Goal: Task Accomplishment & Management: Complete application form

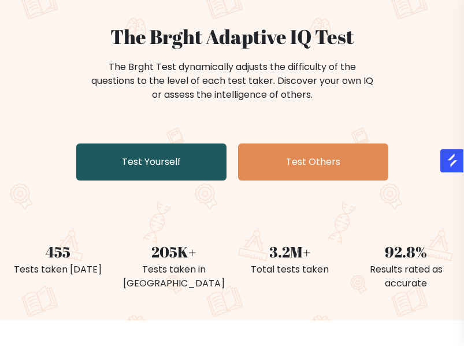
scroll to position [86, 0]
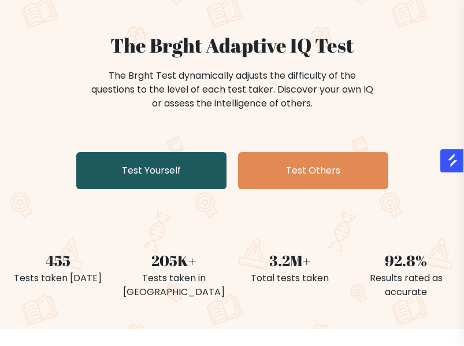
click at [137, 166] on link "Test Yourself" at bounding box center [151, 170] width 150 height 37
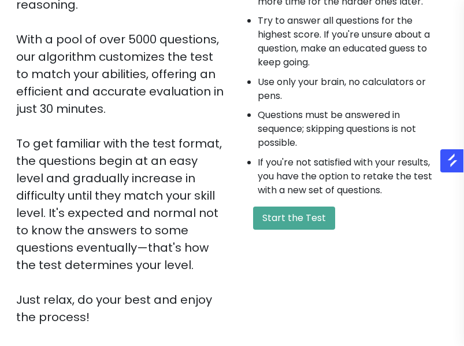
scroll to position [217, 0]
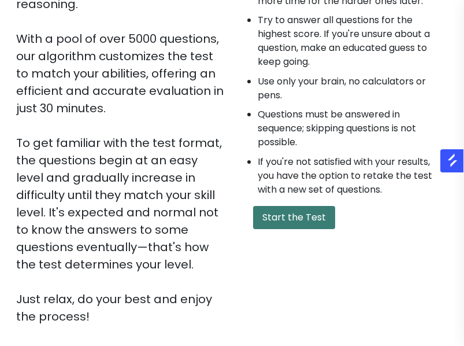
click at [313, 218] on button "Start the Test" at bounding box center [294, 217] width 82 height 23
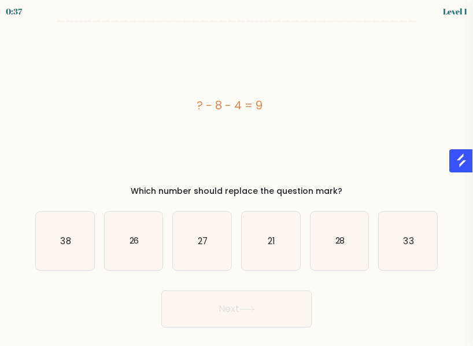
drag, startPoint x: 178, startPoint y: 105, endPoint x: 299, endPoint y: 113, distance: 121.6
click at [299, 113] on div "? - 8 - 4 = 9" at bounding box center [229, 105] width 388 height 17
copy div "? - 8 - 4 = 9"
click at [279, 250] on icon "21" at bounding box center [271, 241] width 58 height 58
click at [237, 176] on input "d. 21" at bounding box center [236, 174] width 1 height 3
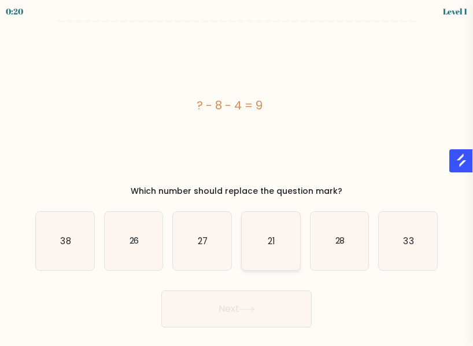
radio input "true"
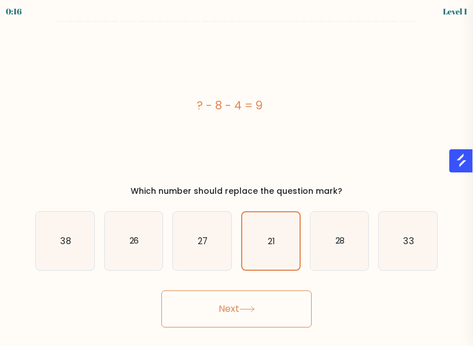
click at [264, 299] on button "Next" at bounding box center [236, 308] width 150 height 37
click at [236, 318] on button "Next" at bounding box center [236, 308] width 150 height 37
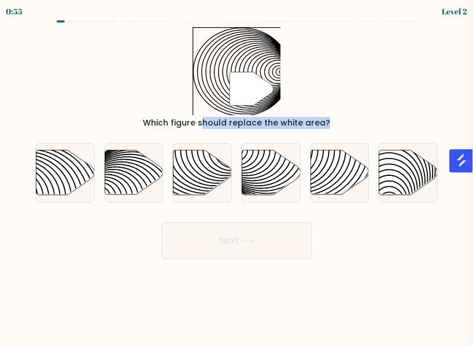
drag, startPoint x: 154, startPoint y: 27, endPoint x: 238, endPoint y: 131, distance: 133.6
click at [238, 131] on form "a." at bounding box center [236, 139] width 473 height 239
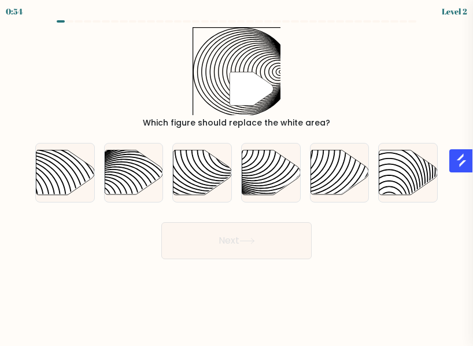
click at [357, 221] on div "Next" at bounding box center [236, 237] width 416 height 43
click at [265, 161] on icon at bounding box center [271, 172] width 58 height 44
click at [237, 173] on input "d." at bounding box center [236, 174] width 1 height 3
radio input "true"
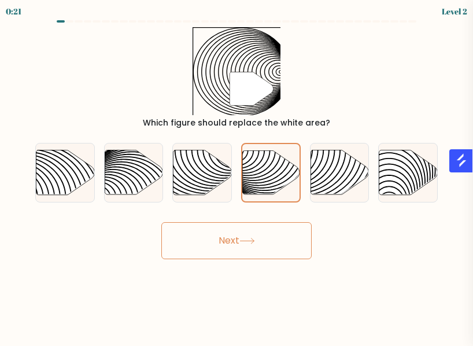
click at [272, 248] on button "Next" at bounding box center [236, 240] width 150 height 37
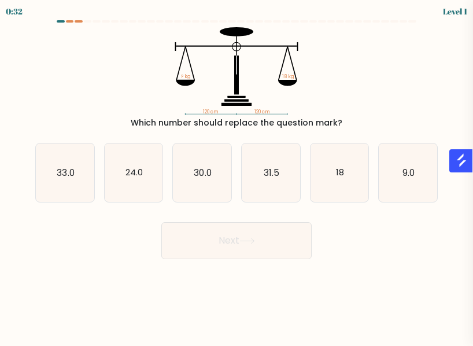
click at [128, 312] on body "0:32 Level 1" at bounding box center [236, 173] width 473 height 346
click at [317, 183] on icon "18" at bounding box center [339, 172] width 58 height 58
click at [237, 176] on input "e. 18" at bounding box center [236, 174] width 1 height 3
radio input "true"
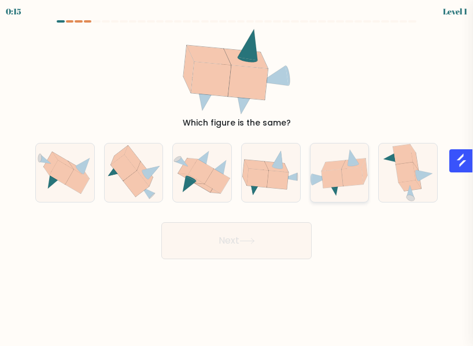
click at [339, 184] on icon at bounding box center [332, 178] width 22 height 19
click at [237, 176] on input "e." at bounding box center [236, 174] width 1 height 3
radio input "true"
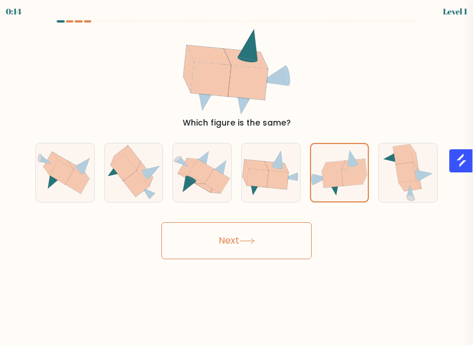
click at [273, 245] on button "Next" at bounding box center [236, 240] width 150 height 37
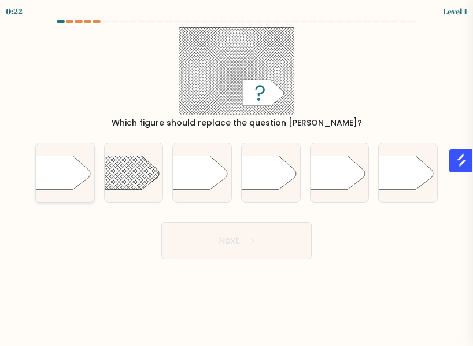
click at [64, 157] on icon at bounding box center [63, 172] width 54 height 34
click at [236, 173] on input "a." at bounding box center [236, 174] width 1 height 3
radio input "true"
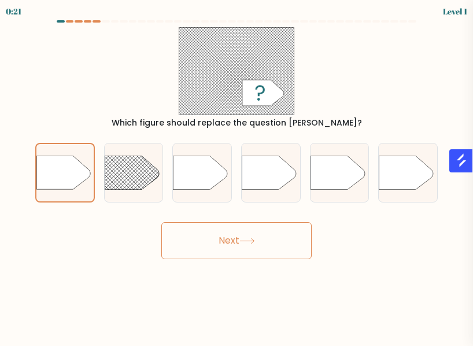
click at [253, 264] on body "0:21 Level 1 a." at bounding box center [236, 173] width 473 height 346
click at [246, 248] on button "Next" at bounding box center [236, 240] width 150 height 37
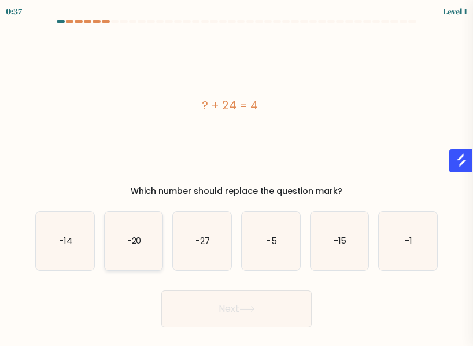
click at [143, 260] on icon "-20" at bounding box center [134, 241] width 58 height 58
click at [236, 176] on input "b. -20" at bounding box center [236, 174] width 1 height 3
radio input "true"
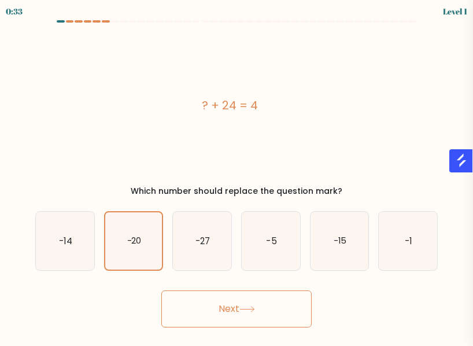
click at [251, 303] on button "Next" at bounding box center [236, 308] width 150 height 37
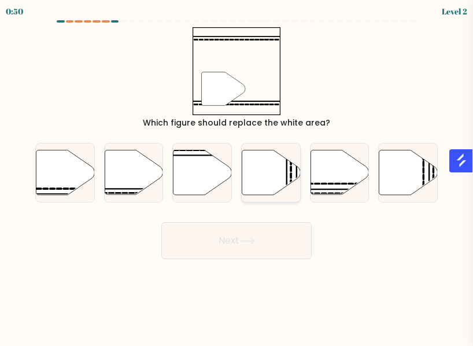
click at [284, 173] on icon at bounding box center [271, 172] width 58 height 44
click at [237, 173] on input "d." at bounding box center [236, 174] width 1 height 3
radio input "true"
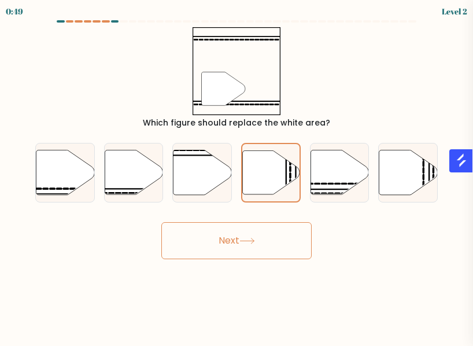
click at [265, 246] on button "Next" at bounding box center [236, 240] width 150 height 37
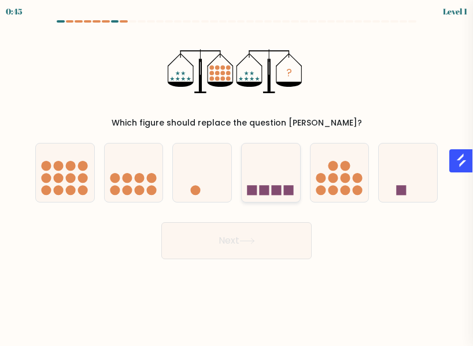
click at [285, 169] on icon at bounding box center [271, 173] width 58 height 48
click at [237, 173] on input "d." at bounding box center [236, 174] width 1 height 3
radio input "true"
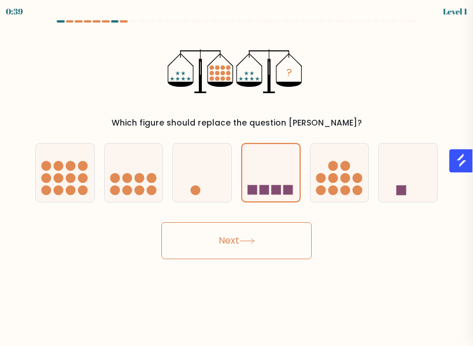
drag, startPoint x: 295, startPoint y: 253, endPoint x: 252, endPoint y: 247, distance: 43.2
click at [252, 247] on button "Next" at bounding box center [236, 240] width 150 height 37
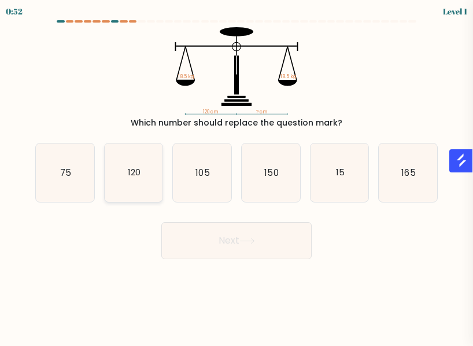
click at [124, 150] on icon "120" at bounding box center [134, 172] width 58 height 58
click at [236, 173] on input "b. 120" at bounding box center [236, 174] width 1 height 3
radio input "true"
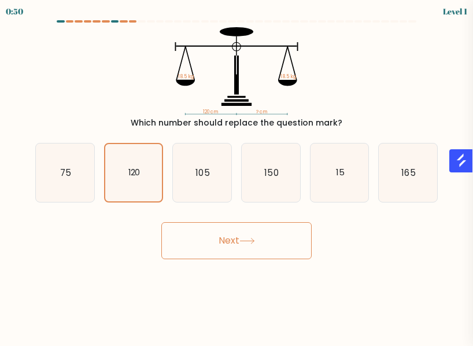
click at [247, 241] on icon at bounding box center [247, 241] width 16 height 6
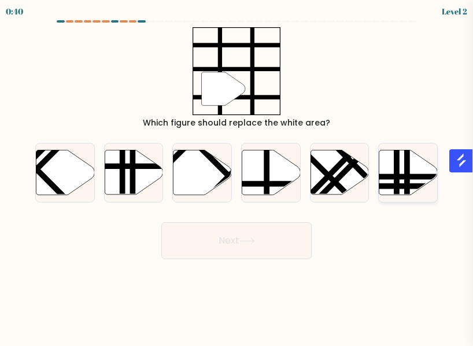
click at [396, 181] on line at bounding box center [396, 148] width 0 height 117
click at [237, 176] on input "f." at bounding box center [236, 174] width 1 height 3
radio input "true"
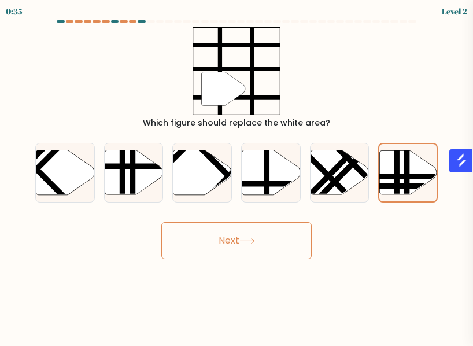
click at [247, 245] on button "Next" at bounding box center [236, 240] width 150 height 37
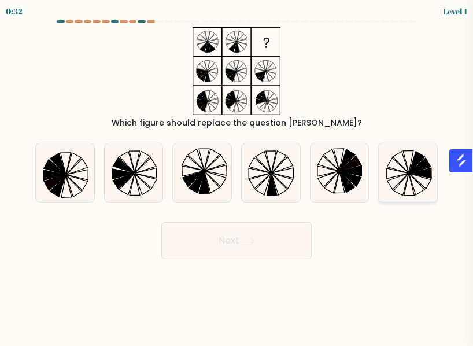
click at [424, 192] on icon at bounding box center [408, 172] width 58 height 58
click at [237, 176] on input "f." at bounding box center [236, 174] width 1 height 3
radio input "true"
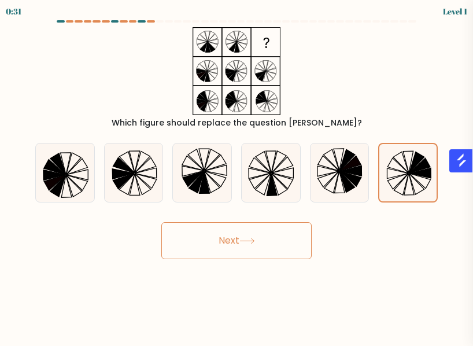
click at [263, 230] on button "Next" at bounding box center [236, 240] width 150 height 37
click at [261, 236] on button "Next" at bounding box center [236, 240] width 150 height 37
click at [259, 239] on button "Next" at bounding box center [236, 240] width 150 height 37
click at [233, 244] on button "Next" at bounding box center [236, 240] width 150 height 37
click at [413, 193] on icon at bounding box center [407, 172] width 57 height 57
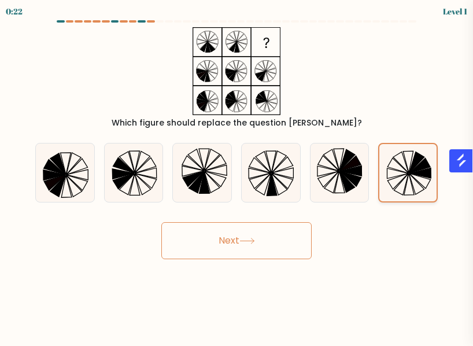
click at [237, 176] on input "f." at bounding box center [236, 174] width 1 height 3
click at [283, 233] on button "Next" at bounding box center [236, 240] width 150 height 37
click at [161, 222] on button "Next" at bounding box center [236, 240] width 150 height 37
click at [292, 121] on div "Which figure should replace the question mark?" at bounding box center [236, 123] width 388 height 12
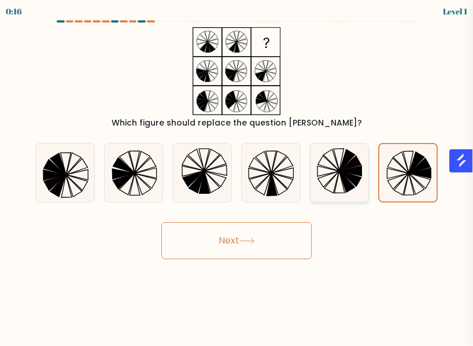
click at [339, 188] on icon at bounding box center [339, 172] width 58 height 58
click at [237, 176] on input "e." at bounding box center [236, 174] width 1 height 3
radio input "true"
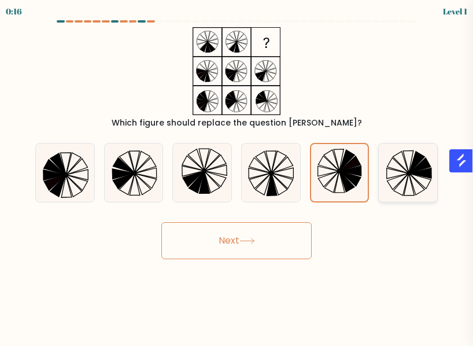
click at [434, 187] on icon at bounding box center [408, 172] width 58 height 58
click at [237, 176] on input "f." at bounding box center [236, 174] width 1 height 3
radio input "true"
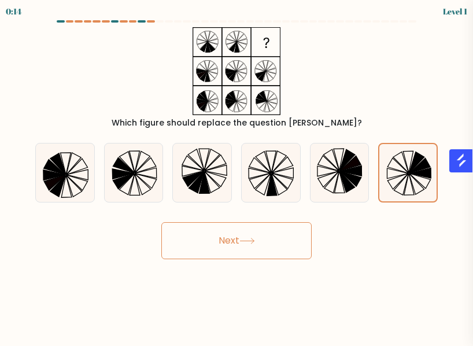
click at [251, 227] on button "Next" at bounding box center [236, 240] width 150 height 37
drag, startPoint x: 251, startPoint y: 227, endPoint x: 244, endPoint y: 246, distance: 20.0
click at [244, 246] on button "Next" at bounding box center [236, 240] width 150 height 37
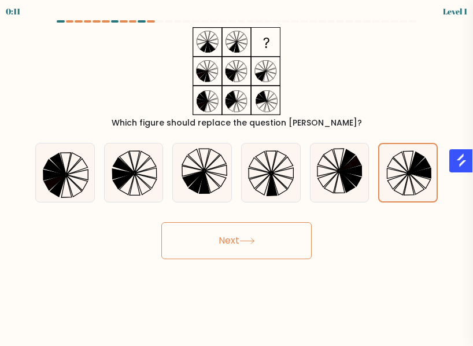
click at [244, 246] on button "Next" at bounding box center [236, 240] width 150 height 37
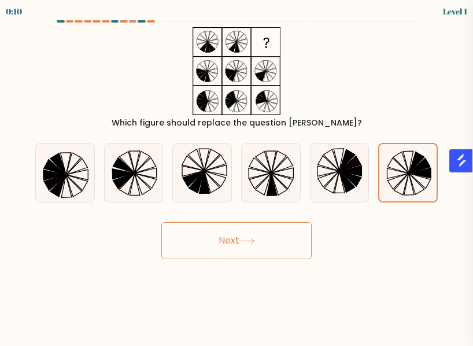
click at [244, 246] on button "Next" at bounding box center [236, 240] width 150 height 37
click at [394, 194] on icon at bounding box center [407, 172] width 57 height 57
click at [237, 176] on input "f." at bounding box center [236, 174] width 1 height 3
click at [184, 245] on button "Next" at bounding box center [236, 240] width 150 height 37
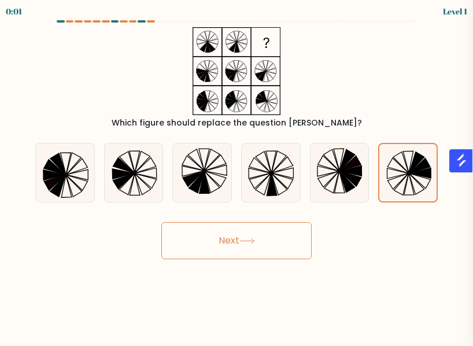
click at [184, 245] on button "Next" at bounding box center [236, 240] width 150 height 37
click at [240, 244] on button "Next" at bounding box center [236, 240] width 150 height 37
drag, startPoint x: 240, startPoint y: 244, endPoint x: 324, endPoint y: 276, distance: 89.4
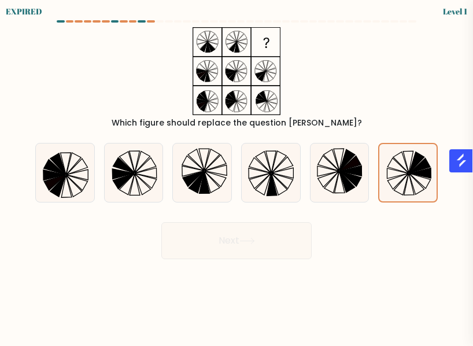
click at [324, 276] on body "EXPIRED Level 1" at bounding box center [236, 173] width 473 height 346
click at [383, 206] on form at bounding box center [236, 139] width 473 height 239
click at [389, 165] on icon at bounding box center [397, 165] width 21 height 15
click at [237, 173] on input "f." at bounding box center [236, 174] width 1 height 3
click at [200, 229] on div "Next" at bounding box center [236, 237] width 416 height 43
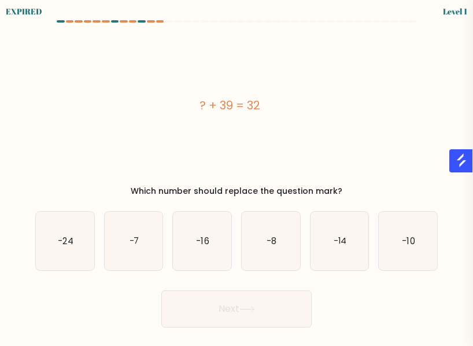
drag, startPoint x: 296, startPoint y: 111, endPoint x: 125, endPoint y: 113, distance: 170.5
click at [125, 113] on div "? + 39 = 32" at bounding box center [229, 105] width 388 height 17
copy div "? + 39 = 32"
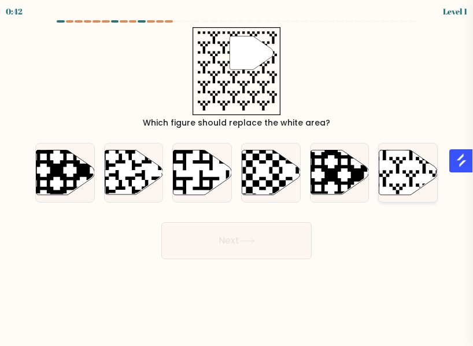
click at [410, 201] on div at bounding box center [408, 173] width 60 height 60
click at [237, 176] on input "f." at bounding box center [236, 174] width 1 height 3
radio input "true"
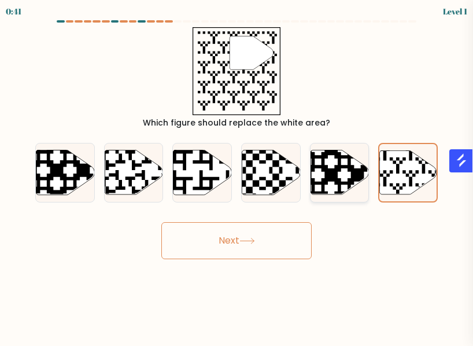
click at [319, 180] on icon at bounding box center [339, 172] width 58 height 44
click at [237, 176] on input "e." at bounding box center [236, 174] width 1 height 3
radio input "true"
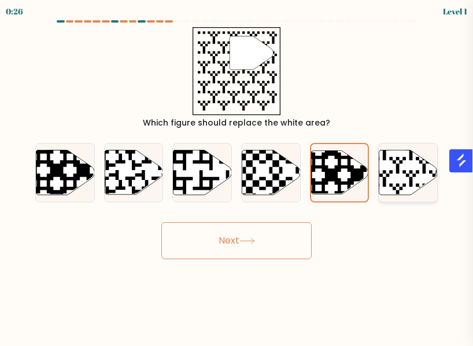
click at [410, 180] on icon at bounding box center [389, 196] width 106 height 106
click at [237, 176] on input "f." at bounding box center [236, 174] width 1 height 3
radio input "true"
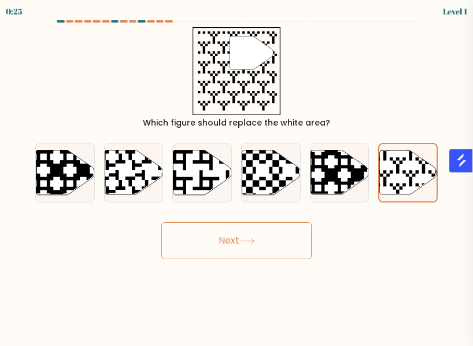
click at [221, 244] on button "Next" at bounding box center [236, 240] width 150 height 37
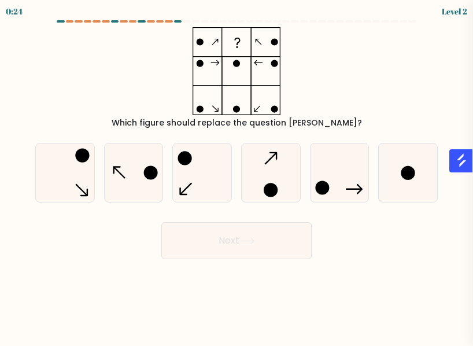
click at [221, 244] on button "Next" at bounding box center [236, 240] width 150 height 37
click at [396, 299] on body "0:36 Level 2" at bounding box center [236, 173] width 473 height 346
click at [275, 188] on circle at bounding box center [270, 189] width 13 height 13
click at [237, 176] on input "d." at bounding box center [236, 174] width 1 height 3
radio input "true"
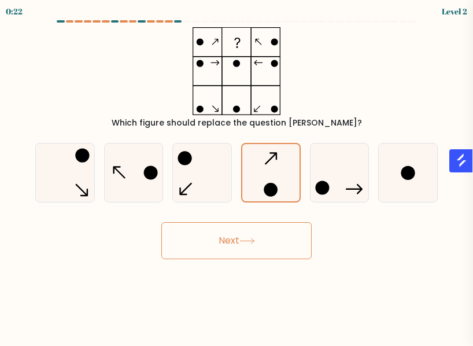
click at [290, 245] on button "Next" at bounding box center [236, 240] width 150 height 37
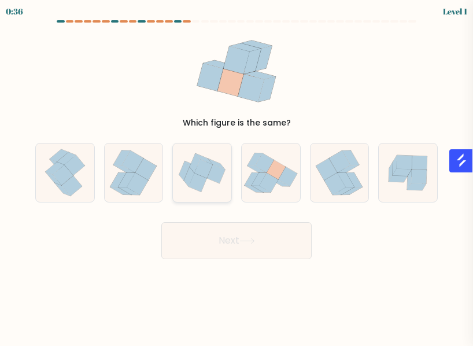
click at [183, 188] on icon at bounding box center [202, 172] width 58 height 49
click at [236, 176] on input "c." at bounding box center [236, 174] width 1 height 3
radio input "true"
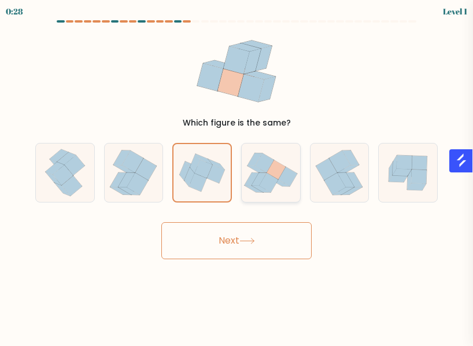
click at [299, 169] on icon at bounding box center [271, 172] width 58 height 51
click at [237, 173] on input "d." at bounding box center [236, 174] width 1 height 3
radio input "true"
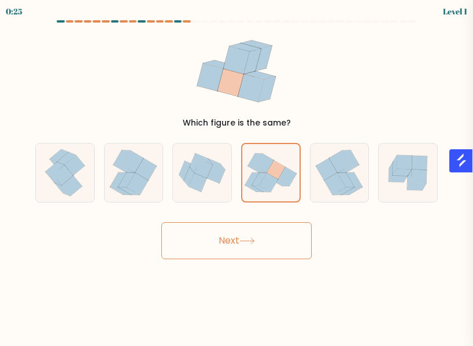
click at [281, 248] on button "Next" at bounding box center [236, 240] width 150 height 37
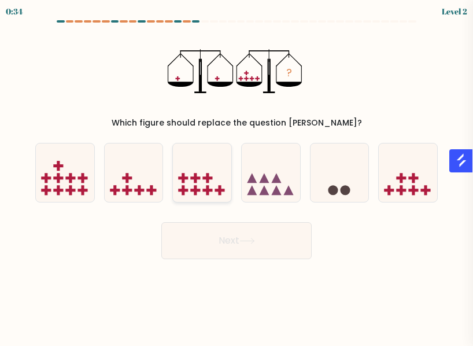
click at [194, 175] on rect at bounding box center [195, 178] width 3 height 10
click at [236, 175] on input "c." at bounding box center [236, 174] width 1 height 3
radio input "true"
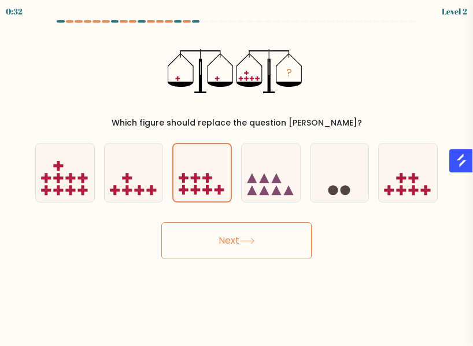
click at [217, 246] on button "Next" at bounding box center [236, 240] width 150 height 37
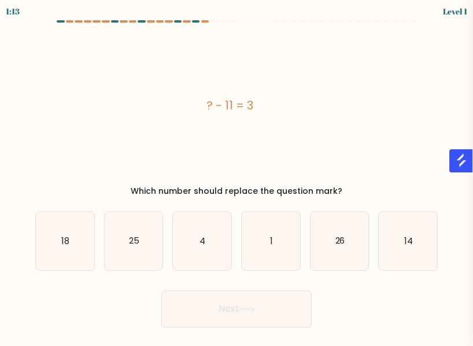
drag, startPoint x: 184, startPoint y: 109, endPoint x: 276, endPoint y: 105, distance: 92.5
click at [276, 105] on div "? - 11 = 3" at bounding box center [229, 105] width 388 height 17
copy div "? - 11 = 3"
click at [379, 270] on form "a. 4" at bounding box center [236, 173] width 473 height 307
click at [410, 245] on text "14" at bounding box center [408, 241] width 9 height 12
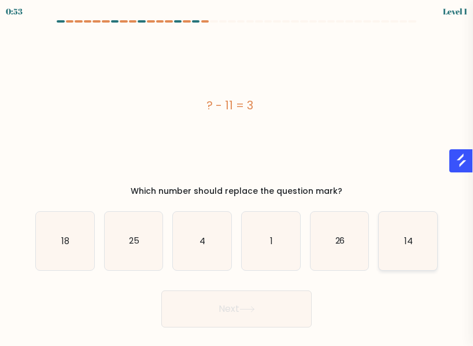
click at [237, 176] on input "f. 14" at bounding box center [236, 174] width 1 height 3
radio input "true"
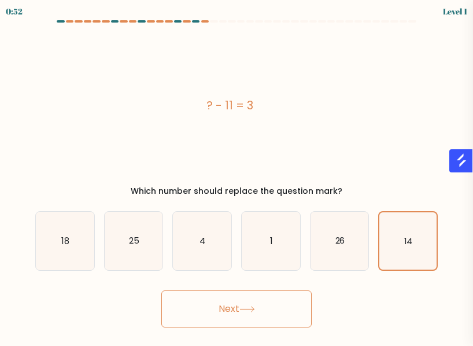
click at [240, 321] on button "Next" at bounding box center [236, 308] width 150 height 37
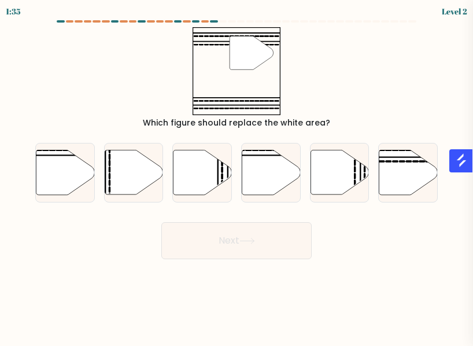
click at [241, 319] on body "1:35 Level 2" at bounding box center [236, 173] width 473 height 346
click at [407, 167] on icon at bounding box center [408, 172] width 58 height 44
click at [237, 173] on input "f." at bounding box center [236, 174] width 1 height 3
radio input "true"
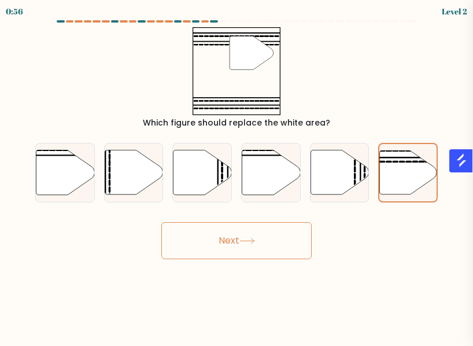
click at [277, 243] on button "Next" at bounding box center [236, 240] width 150 height 37
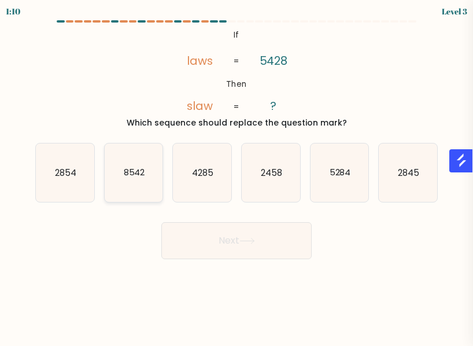
click at [139, 173] on text "8542" at bounding box center [133, 172] width 21 height 12
click at [236, 173] on input "b. 8542" at bounding box center [236, 174] width 1 height 3
radio input "true"
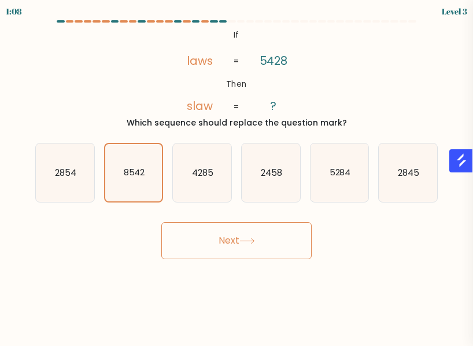
click at [278, 251] on button "Next" at bounding box center [236, 240] width 150 height 37
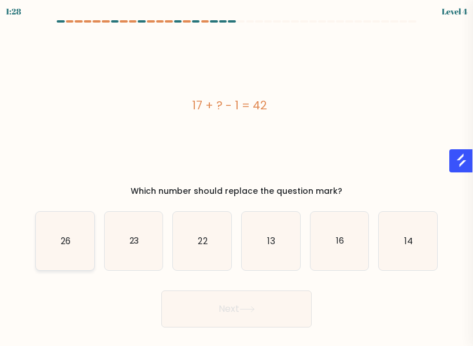
click at [61, 236] on text "26" at bounding box center [66, 241] width 10 height 12
click at [236, 176] on input "a. 26" at bounding box center [236, 174] width 1 height 3
radio input "true"
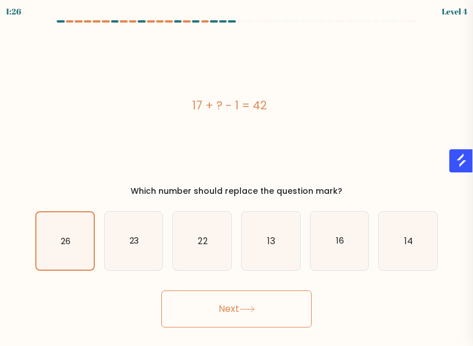
click at [250, 296] on button "Next" at bounding box center [236, 308] width 150 height 37
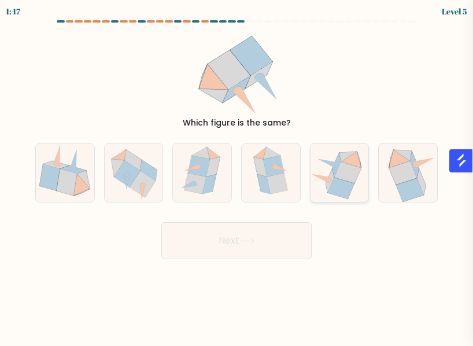
click at [342, 181] on icon at bounding box center [340, 187] width 27 height 21
click at [237, 176] on input "e." at bounding box center [236, 174] width 1 height 3
radio input "true"
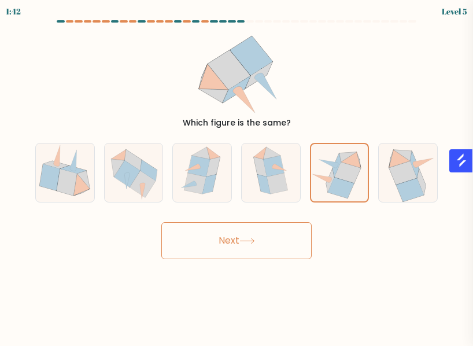
click at [265, 230] on button "Next" at bounding box center [236, 240] width 150 height 37
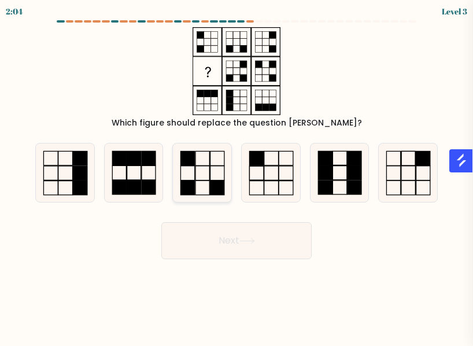
click at [213, 180] on rect at bounding box center [217, 173] width 14 height 14
click at [236, 176] on input "c." at bounding box center [236, 174] width 1 height 3
radio input "true"
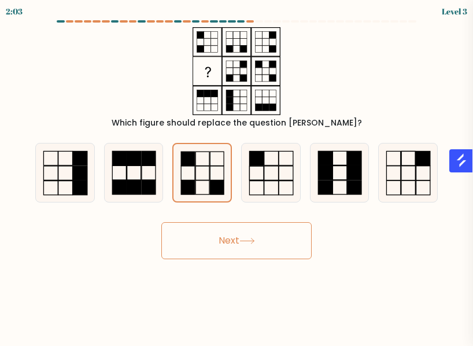
click at [236, 239] on button "Next" at bounding box center [236, 240] width 150 height 37
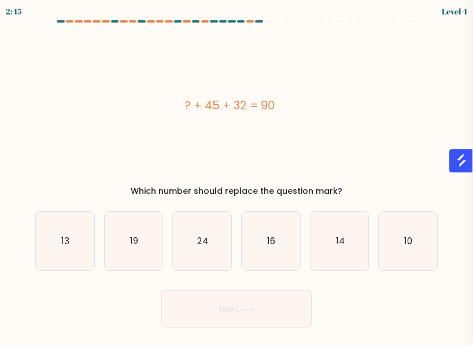
drag, startPoint x: 289, startPoint y: 114, endPoint x: 147, endPoint y: 106, distance: 142.4
click at [147, 106] on div "? + 45 + 32 = 90" at bounding box center [229, 105] width 388 height 156
copy div "? + 45 + 32 = 90"
click at [80, 229] on icon "13" at bounding box center [65, 241] width 58 height 58
click at [236, 176] on input "a. 13" at bounding box center [236, 174] width 1 height 3
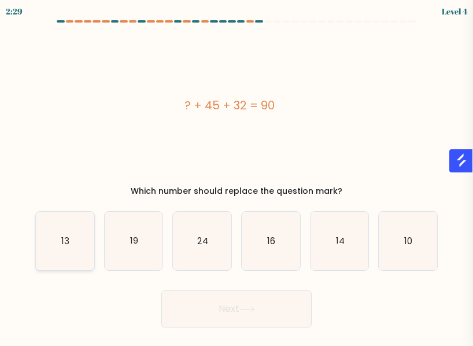
radio input "true"
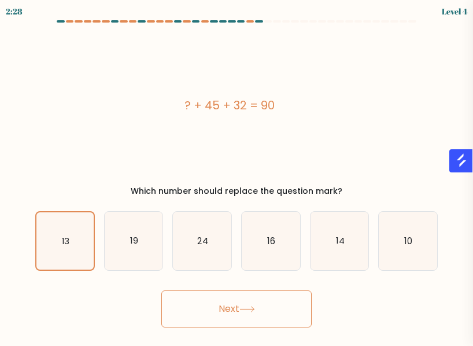
click at [237, 307] on button "Next" at bounding box center [236, 308] width 150 height 37
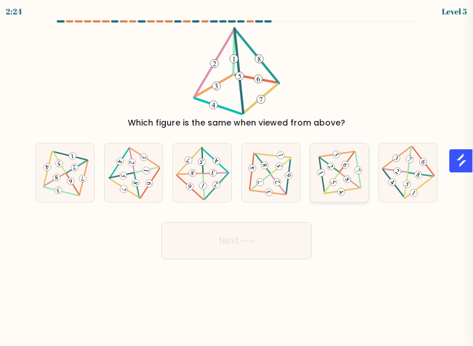
click at [317, 180] on icon at bounding box center [339, 172] width 47 height 47
click at [237, 176] on input "e." at bounding box center [236, 174] width 1 height 3
radio input "true"
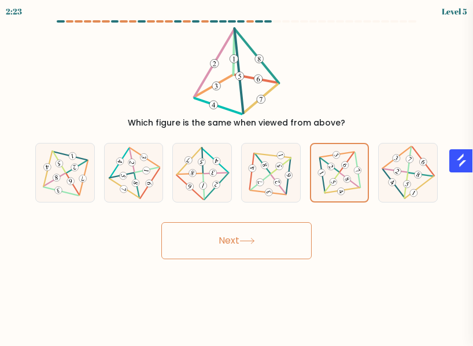
click at [270, 259] on body "2:23 Level 5" at bounding box center [236, 173] width 473 height 346
click at [276, 248] on button "Next" at bounding box center [236, 240] width 150 height 37
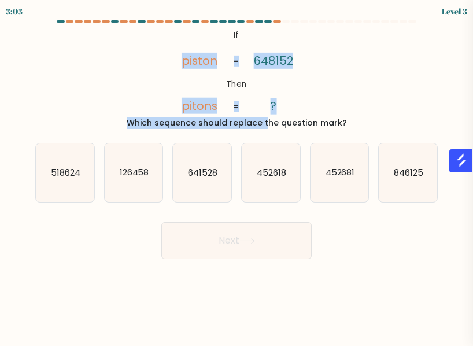
drag, startPoint x: 147, startPoint y: 34, endPoint x: 212, endPoint y: 123, distance: 110.5
click at [212, 123] on div "@import url('https://fonts.googleapis.com/css?family=Abril+Fatface:400,100,100i…" at bounding box center [236, 78] width 416 height 102
click at [271, 100] on tspan "?" at bounding box center [273, 106] width 6 height 16
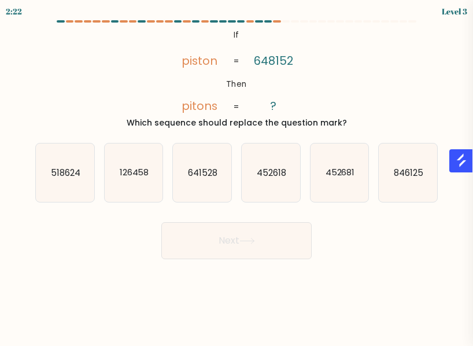
click at [376, 201] on div "f. 846125" at bounding box center [407, 173] width 69 height 60
click at [396, 183] on icon "846125" at bounding box center [408, 172] width 58 height 58
click at [237, 176] on input "f. 846125" at bounding box center [236, 174] width 1 height 3
radio input "true"
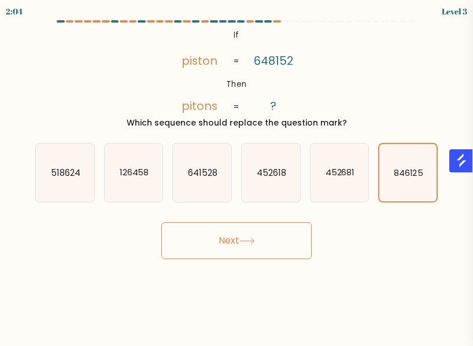
click at [259, 254] on button "Next" at bounding box center [236, 240] width 150 height 37
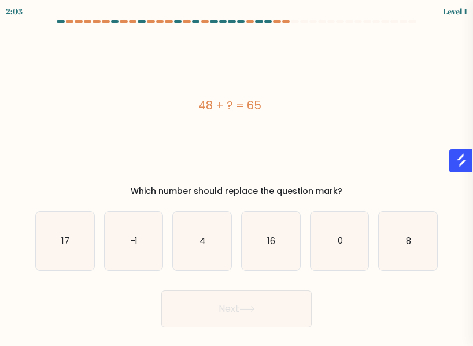
click at [260, 250] on icon "16" at bounding box center [271, 241] width 58 height 58
click at [237, 176] on input "d. 16" at bounding box center [236, 174] width 1 height 3
radio input "true"
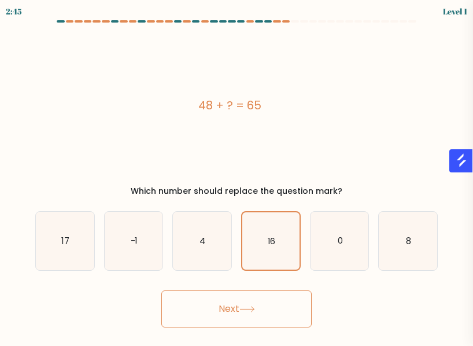
drag, startPoint x: 279, startPoint y: 102, endPoint x: 155, endPoint y: 107, distance: 123.8
click at [155, 107] on div "48 + ? = 65" at bounding box center [229, 105] width 388 height 17
copy div "48 + ? = 65"
click at [72, 239] on icon "17" at bounding box center [65, 241] width 58 height 58
click at [236, 176] on input "a. 17" at bounding box center [236, 174] width 1 height 3
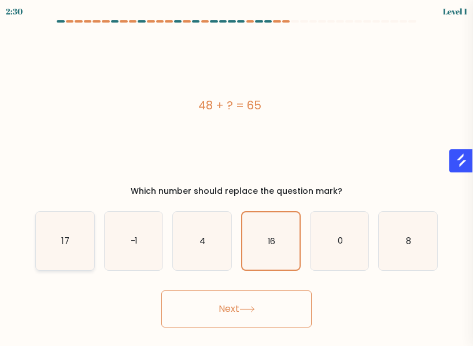
radio input "true"
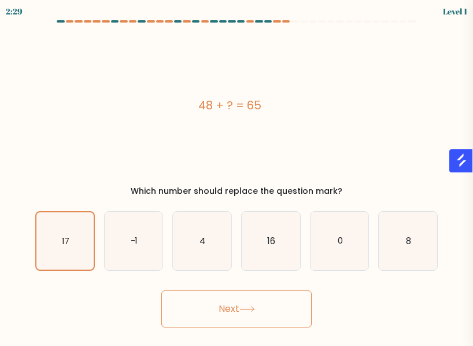
click at [200, 314] on button "Next" at bounding box center [236, 308] width 150 height 37
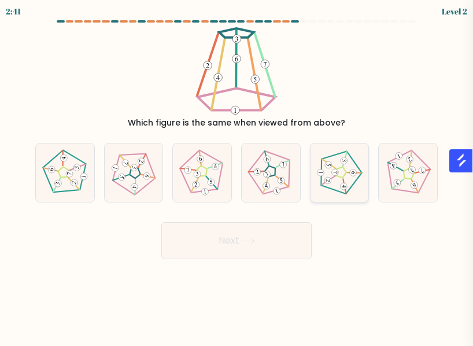
click at [350, 170] on icon at bounding box center [339, 172] width 47 height 47
click at [237, 173] on input "e." at bounding box center [236, 174] width 1 height 3
radio input "true"
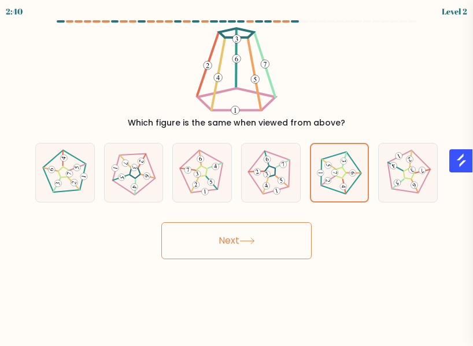
click at [275, 261] on body "2:40 Level 2" at bounding box center [236, 173] width 473 height 346
click at [282, 243] on button "Next" at bounding box center [236, 240] width 150 height 37
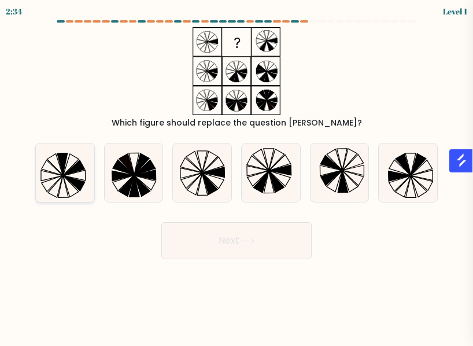
click at [46, 185] on icon at bounding box center [65, 172] width 58 height 58
click at [236, 176] on input "a." at bounding box center [236, 174] width 1 height 3
radio input "true"
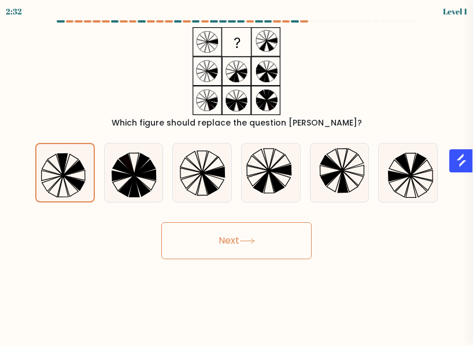
click at [221, 247] on button "Next" at bounding box center [236, 240] width 150 height 37
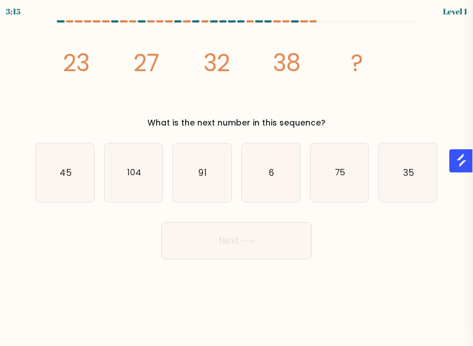
click at [221, 247] on button "Next" at bounding box center [236, 240] width 150 height 37
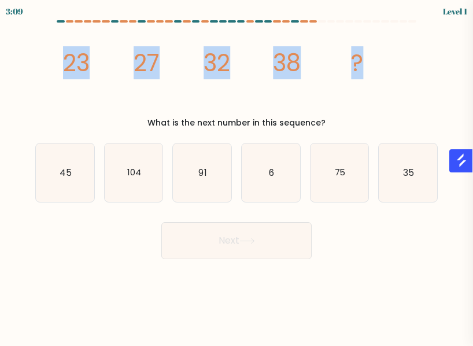
drag, startPoint x: 23, startPoint y: 43, endPoint x: 364, endPoint y: 79, distance: 342.8
click at [364, 79] on form at bounding box center [236, 139] width 473 height 239
copy g "23 27 32 38 ?"
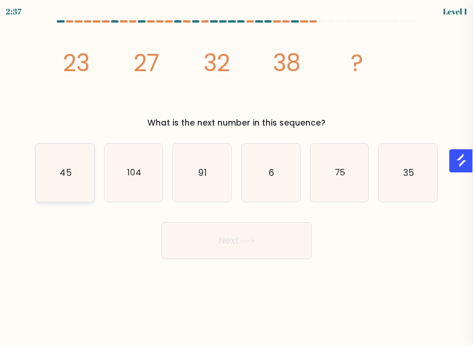
click at [51, 180] on icon "45" at bounding box center [65, 172] width 58 height 58
click at [236, 176] on input "a. 45" at bounding box center [236, 174] width 1 height 3
radio input "true"
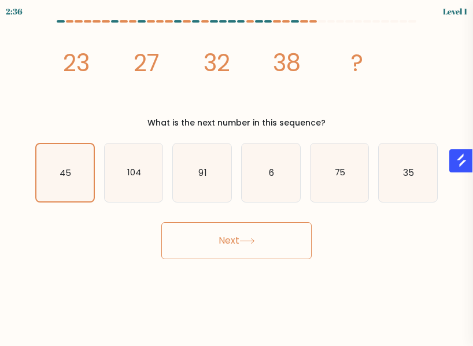
click at [198, 252] on button "Next" at bounding box center [236, 240] width 150 height 37
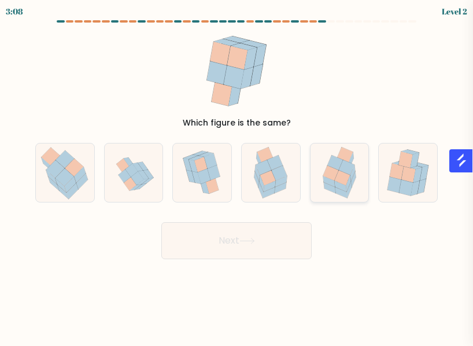
click at [342, 176] on icon at bounding box center [342, 177] width 16 height 15
click at [237, 176] on input "e." at bounding box center [236, 174] width 1 height 3
radio input "true"
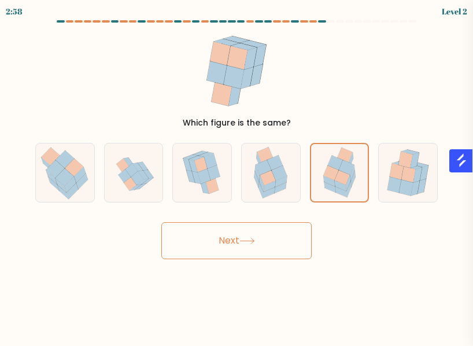
click at [278, 236] on button "Next" at bounding box center [236, 240] width 150 height 37
click at [357, 191] on icon at bounding box center [339, 172] width 44 height 57
click at [237, 176] on input "e." at bounding box center [236, 174] width 1 height 3
click at [272, 227] on button "Next" at bounding box center [236, 240] width 150 height 37
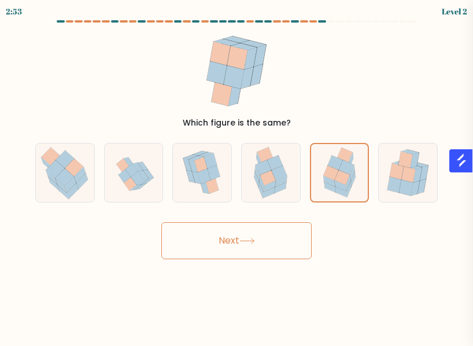
click at [272, 227] on button "Next" at bounding box center [236, 240] width 150 height 37
click at [257, 243] on button "Next" at bounding box center [236, 240] width 150 height 37
click at [255, 243] on icon at bounding box center [247, 241] width 16 height 6
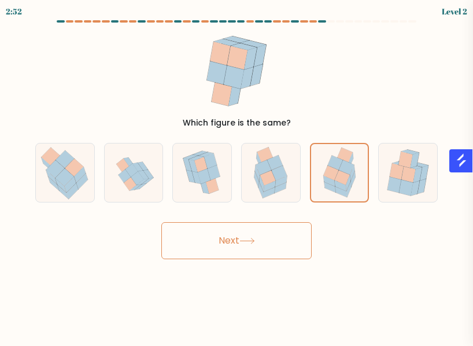
click at [255, 243] on icon at bounding box center [247, 241] width 16 height 6
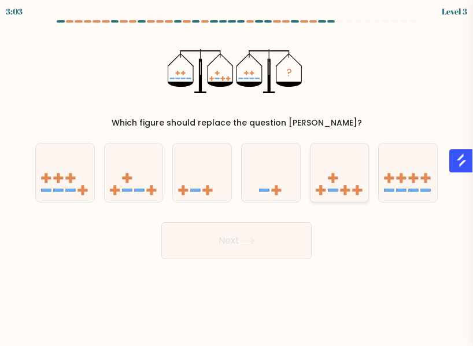
click at [325, 196] on icon at bounding box center [339, 173] width 58 height 48
click at [237, 176] on input "e." at bounding box center [236, 174] width 1 height 3
radio input "true"
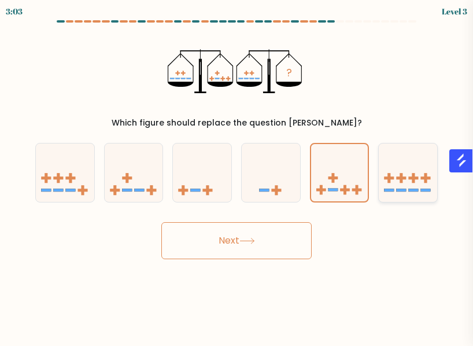
click at [406, 192] on icon at bounding box center [408, 173] width 58 height 48
click at [237, 176] on input "f." at bounding box center [236, 174] width 1 height 3
radio input "true"
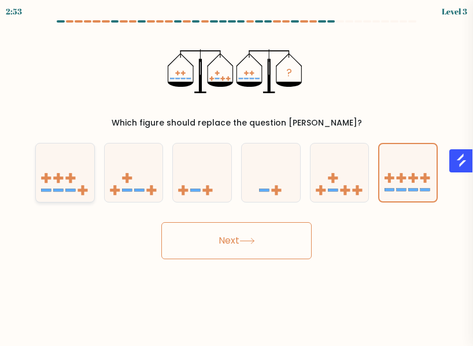
click at [81, 153] on icon at bounding box center [65, 173] width 58 height 48
click at [236, 173] on input "a." at bounding box center [236, 174] width 1 height 3
radio input "true"
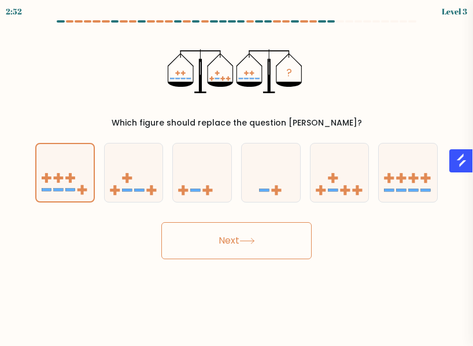
click at [181, 245] on button "Next" at bounding box center [236, 240] width 150 height 37
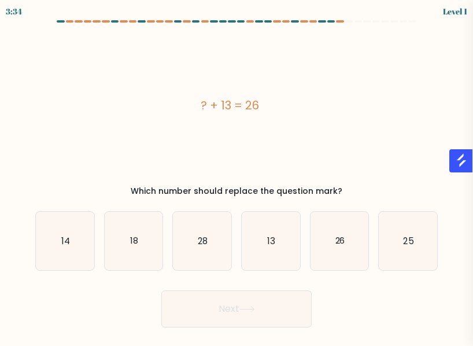
drag, startPoint x: 185, startPoint y: 109, endPoint x: 283, endPoint y: 131, distance: 100.1
click at [283, 131] on div "? + 13 = 26" at bounding box center [229, 105] width 388 height 156
copy div "? + 13 = 26"
click at [274, 242] on text "13" at bounding box center [271, 241] width 8 height 12
click at [237, 176] on input "d. 13" at bounding box center [236, 174] width 1 height 3
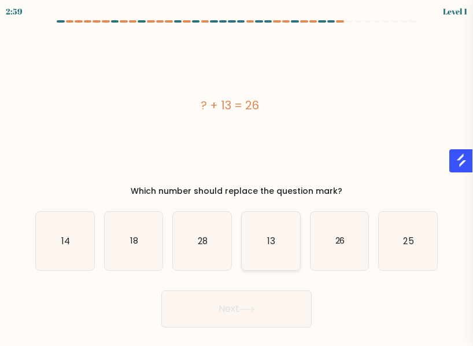
radio input "true"
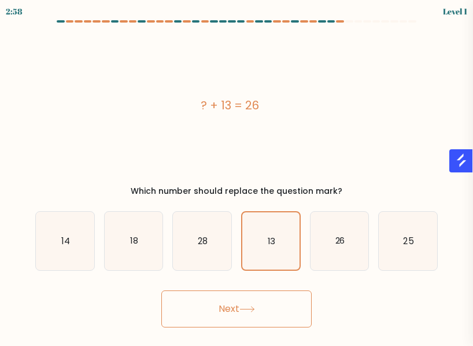
click at [262, 331] on body "2:58 Level 1 a." at bounding box center [236, 173] width 473 height 346
click at [273, 310] on button "Next" at bounding box center [236, 308] width 150 height 37
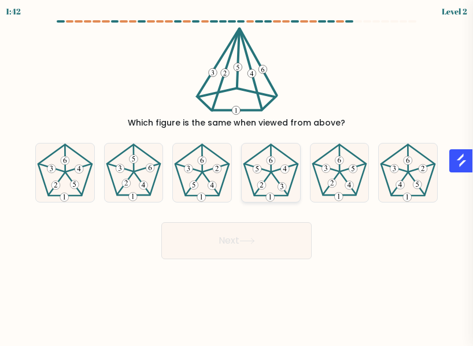
click at [279, 185] on 393 at bounding box center [281, 186] width 9 height 9
click at [237, 176] on input "d." at bounding box center [236, 174] width 1 height 3
radio input "true"
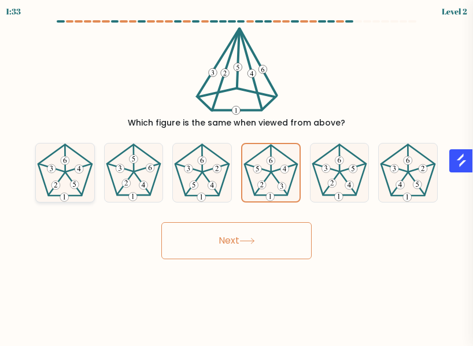
click at [71, 168] on icon at bounding box center [65, 172] width 58 height 58
click at [236, 173] on input "a." at bounding box center [236, 174] width 1 height 3
radio input "true"
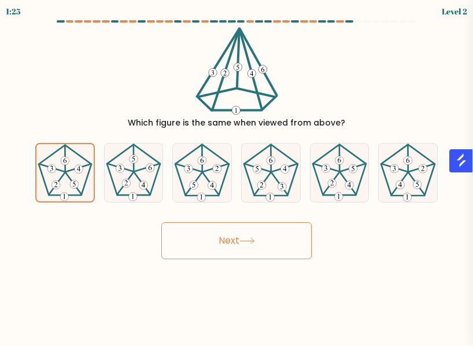
click at [216, 246] on button "Next" at bounding box center [236, 240] width 150 height 37
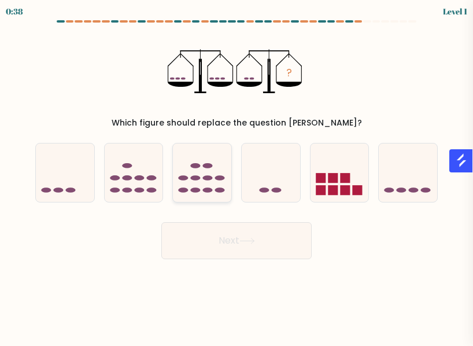
click at [204, 172] on icon at bounding box center [202, 173] width 58 height 48
click at [236, 173] on input "c." at bounding box center [236, 174] width 1 height 3
radio input "true"
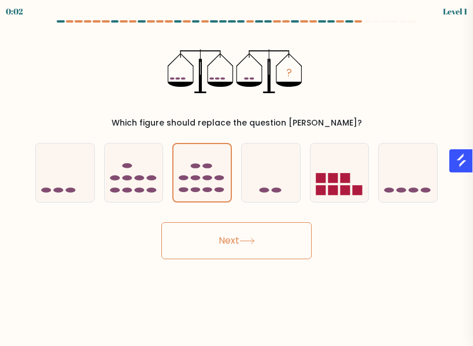
click at [231, 241] on button "Next" at bounding box center [236, 240] width 150 height 37
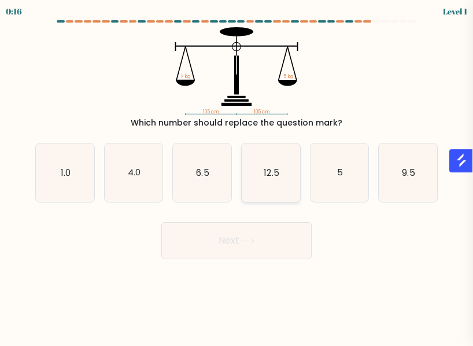
click at [291, 182] on icon "12.5" at bounding box center [271, 172] width 58 height 58
click at [237, 176] on input "d. 12.5" at bounding box center [236, 174] width 1 height 3
radio input "true"
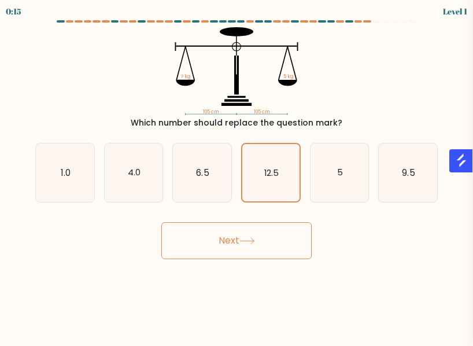
click at [274, 235] on button "Next" at bounding box center [236, 240] width 150 height 37
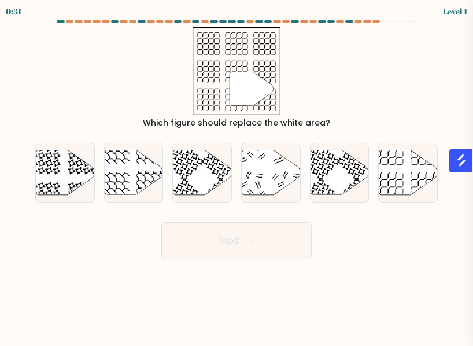
click at [374, 195] on div "f." at bounding box center [407, 173] width 69 height 60
click at [400, 183] on icon at bounding box center [408, 172] width 58 height 44
click at [237, 176] on input "f." at bounding box center [236, 174] width 1 height 3
radio input "true"
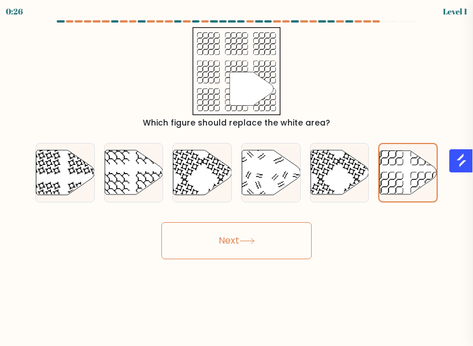
click at [241, 238] on button "Next" at bounding box center [236, 240] width 150 height 37
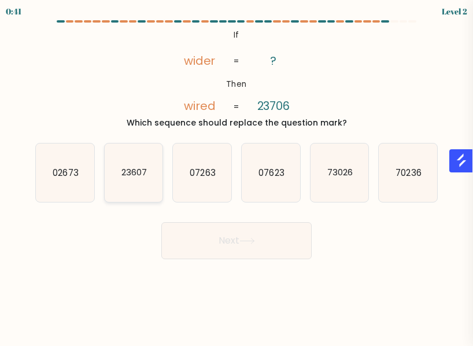
click at [146, 186] on icon "23607" at bounding box center [134, 172] width 58 height 58
click at [236, 176] on input "b. 23607" at bounding box center [236, 174] width 1 height 3
radio input "true"
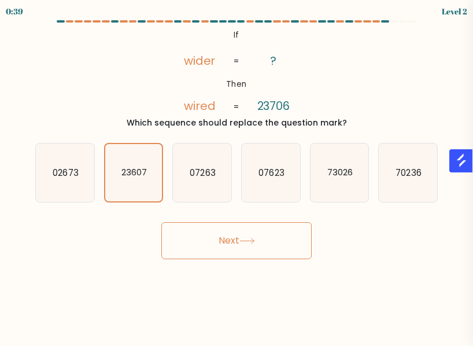
click at [217, 229] on button "Next" at bounding box center [236, 240] width 150 height 37
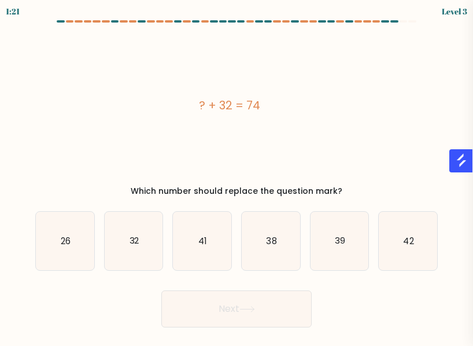
drag, startPoint x: 175, startPoint y: 104, endPoint x: 318, endPoint y: 123, distance: 144.6
click at [318, 123] on div "? + 32 = 74" at bounding box center [229, 105] width 388 height 156
copy div "? + 32 = 74"
click at [123, 242] on icon "32" at bounding box center [134, 241] width 58 height 58
click at [236, 176] on input "b. 32" at bounding box center [236, 174] width 1 height 3
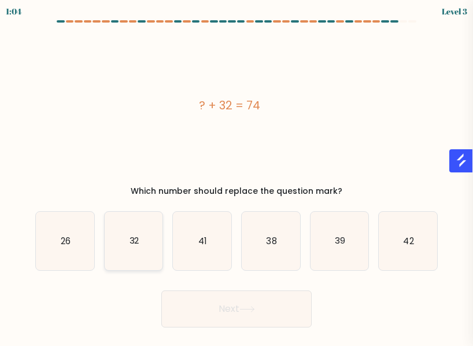
radio input "true"
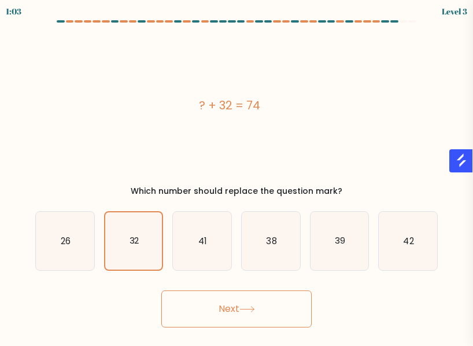
click at [232, 325] on button "Next" at bounding box center [236, 308] width 150 height 37
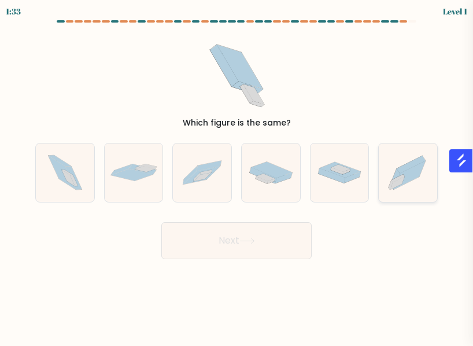
click at [411, 201] on div at bounding box center [408, 173] width 60 height 60
click at [237, 176] on input "f." at bounding box center [236, 174] width 1 height 3
radio input "true"
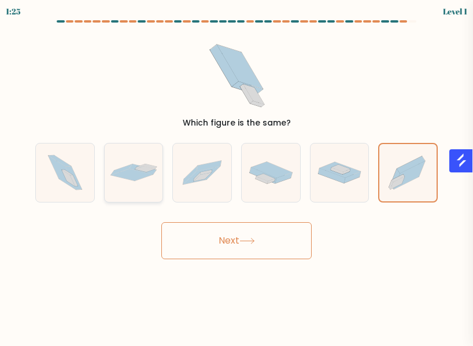
click at [159, 181] on div at bounding box center [134, 173] width 60 height 60
click at [236, 176] on input "b." at bounding box center [236, 174] width 1 height 3
radio input "true"
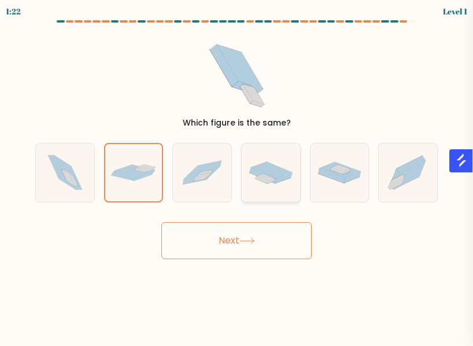
click at [290, 183] on icon at bounding box center [271, 172] width 58 height 30
click at [237, 176] on input "d." at bounding box center [236, 174] width 1 height 3
radio input "true"
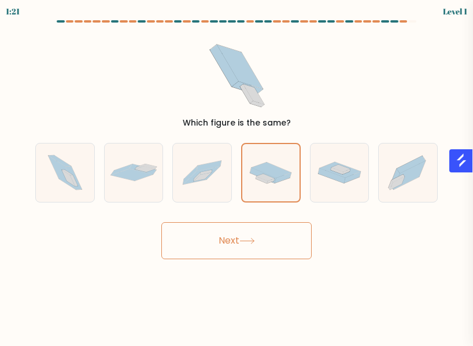
click at [284, 239] on button "Next" at bounding box center [236, 240] width 150 height 37
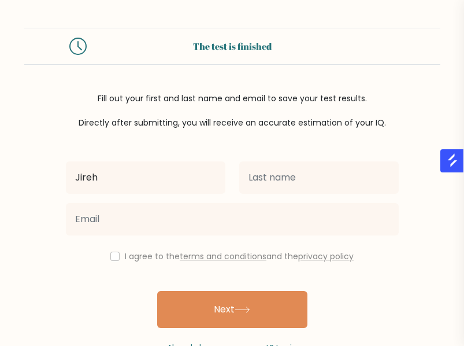
type input "Jireh"
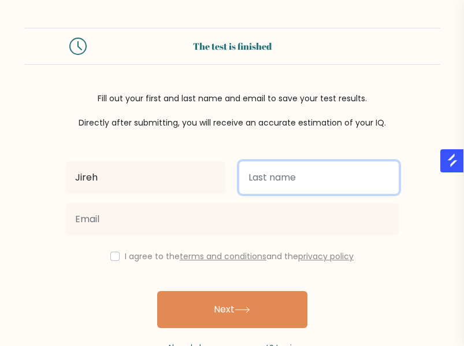
click at [296, 185] on input "text" at bounding box center [318, 177] width 159 height 32
type input "Ballo"
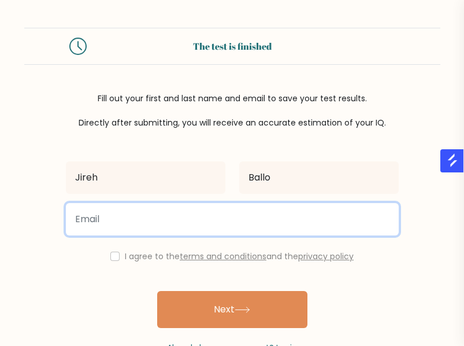
click at [105, 235] on input "email" at bounding box center [232, 219] width 333 height 32
type input "v"
type input "ballojireh@gmail.com"
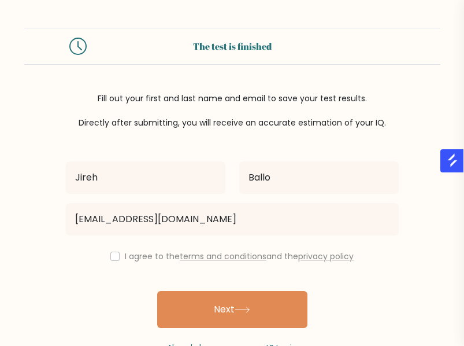
click at [117, 256] on div "I agree to the terms and conditions and the privacy policy" at bounding box center [232, 256] width 347 height 14
click at [113, 254] on input "checkbox" at bounding box center [114, 255] width 9 height 9
checkbox input "true"
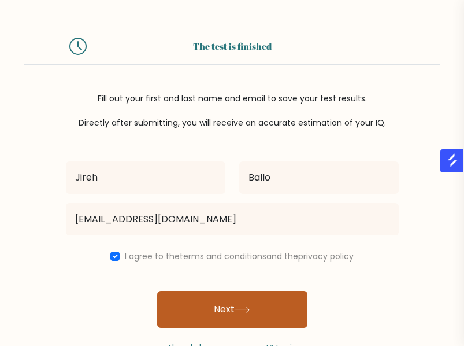
click at [258, 305] on button "Next" at bounding box center [232, 309] width 150 height 37
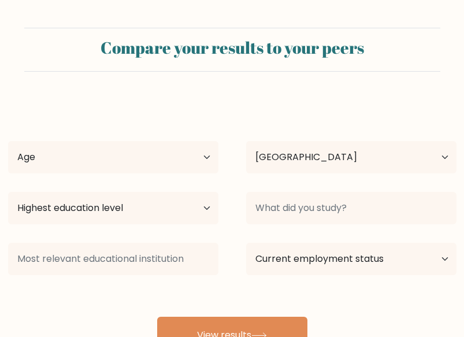
select select "PH"
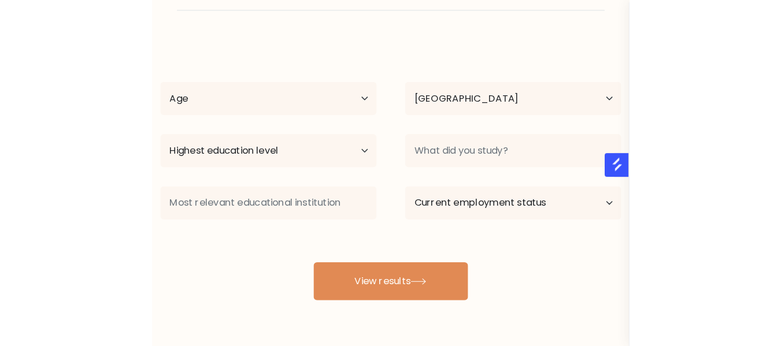
scroll to position [64, 0]
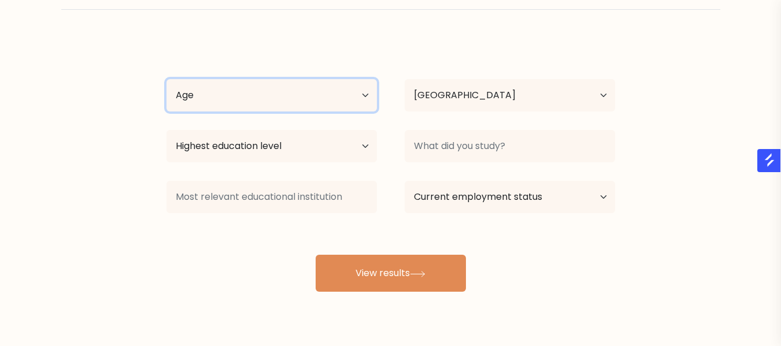
click at [254, 106] on select "Age Under 18 years old 18-24 years old 25-34 years old 35-44 years old 45-54 ye…" at bounding box center [271, 95] width 210 height 32
select select "18_24"
click at [166, 79] on select "Age Under 18 years old 18-24 years old 25-34 years old 35-44 years old 45-54 ye…" at bounding box center [271, 95] width 210 height 32
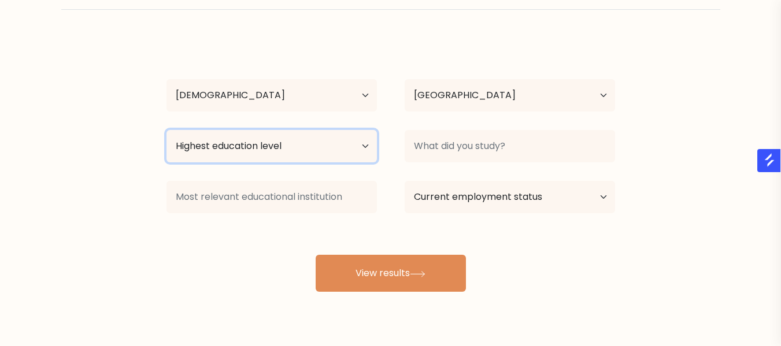
click at [258, 145] on select "Highest education level No schooling Primary Lower Secondary Upper Secondary Oc…" at bounding box center [271, 146] width 210 height 32
select select "bachelors_degree"
click at [166, 130] on select "Highest education level No schooling Primary Lower Secondary Upper Secondary Oc…" at bounding box center [271, 146] width 210 height 32
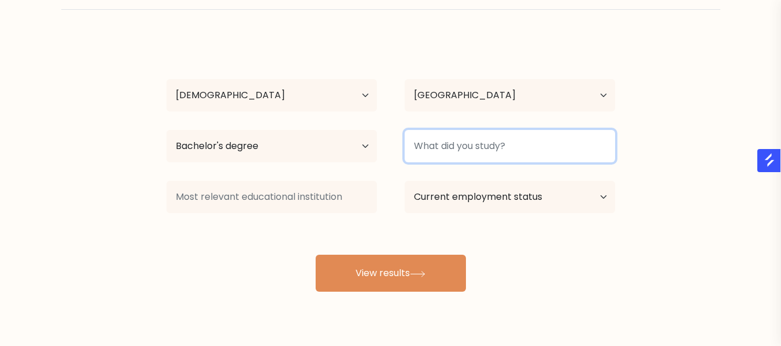
click at [447, 158] on input at bounding box center [510, 146] width 210 height 32
type input "Bachelor of Elementary Education"
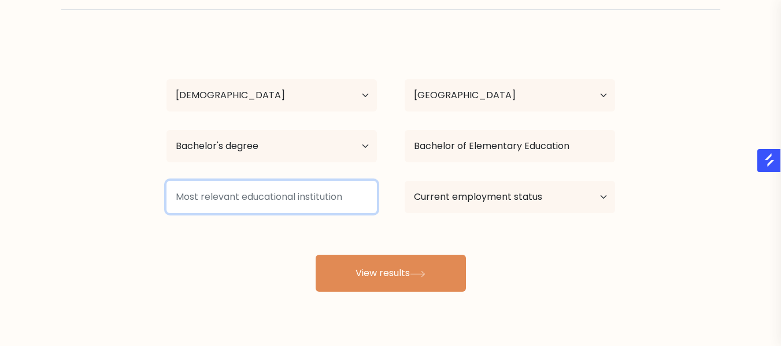
click at [348, 198] on input at bounding box center [271, 197] width 210 height 32
type input "A"
type input "Andres Bonifacio College"
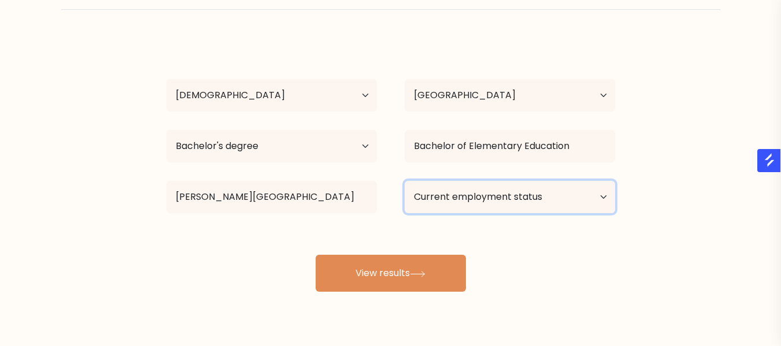
click at [463, 210] on select "Current employment status Employed Student Retired Other / prefer not to answer" at bounding box center [510, 197] width 210 height 32
select select "other"
click at [405, 181] on select "Current employment status Employed Student Retired Other / prefer not to answer" at bounding box center [510, 197] width 210 height 32
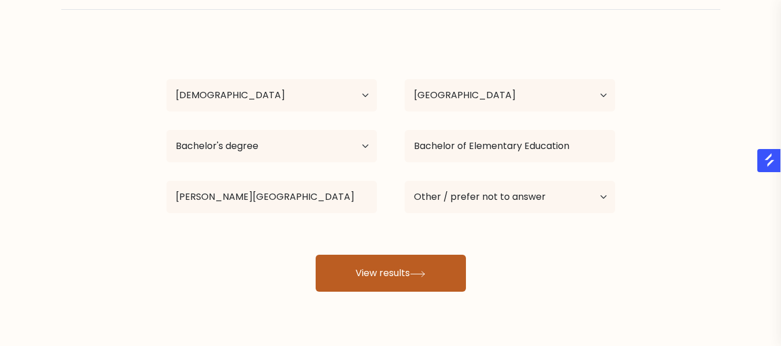
click at [396, 270] on button "View results" at bounding box center [391, 273] width 150 height 37
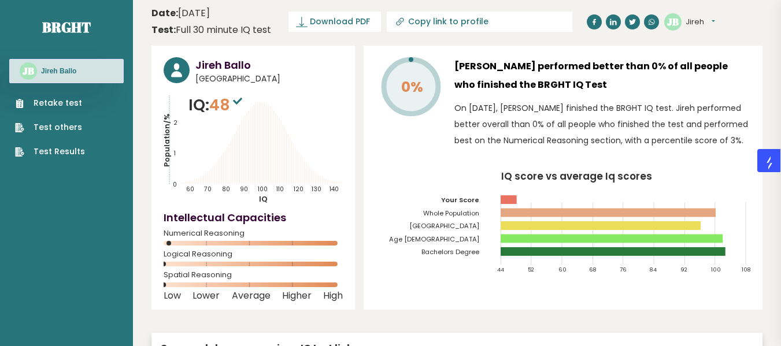
scroll to position [2, 0]
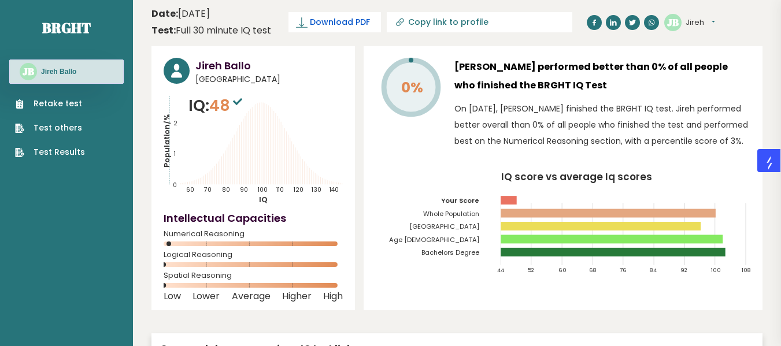
click at [320, 26] on span "Download PDF" at bounding box center [340, 22] width 60 height 12
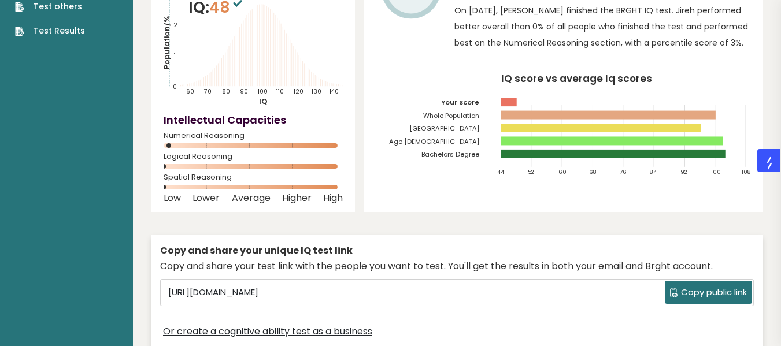
scroll to position [116, 0]
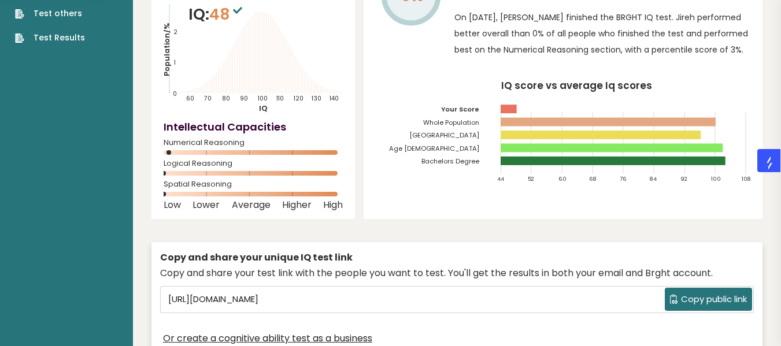
click at [206, 150] on rect at bounding box center [253, 152] width 179 height 5
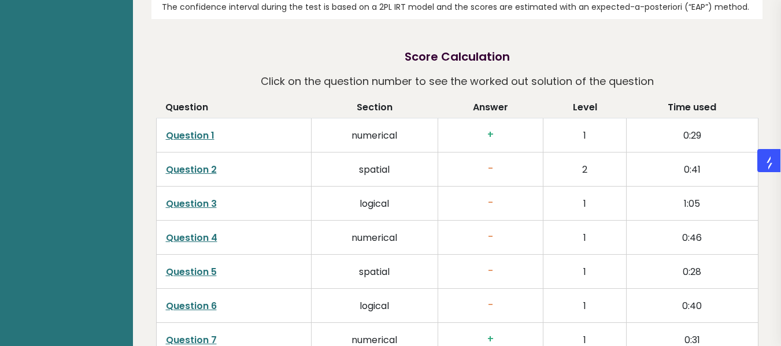
scroll to position [1724, 0]
click at [203, 128] on link "Question 1" at bounding box center [190, 134] width 49 height 13
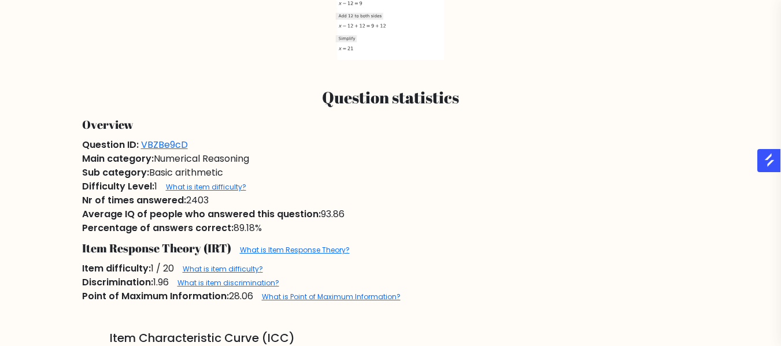
scroll to position [550, 0]
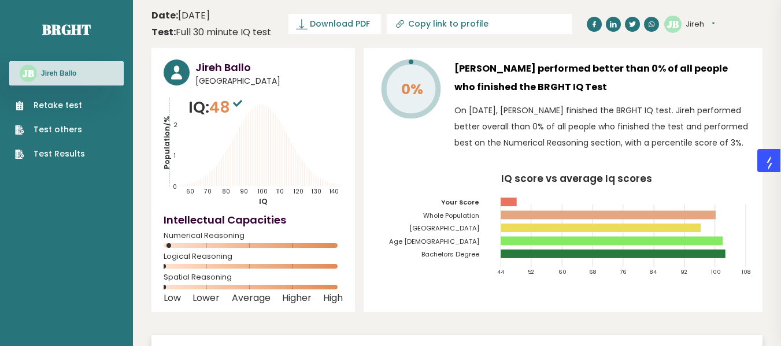
click at [187, 79] on circle at bounding box center [177, 73] width 26 height 26
click at [238, 107] on icon at bounding box center [237, 103] width 9 height 7
click at [240, 60] on h3 "Jireh Ballo" at bounding box center [268, 68] width 147 height 16
click at [55, 149] on link "Test Results" at bounding box center [50, 154] width 70 height 12
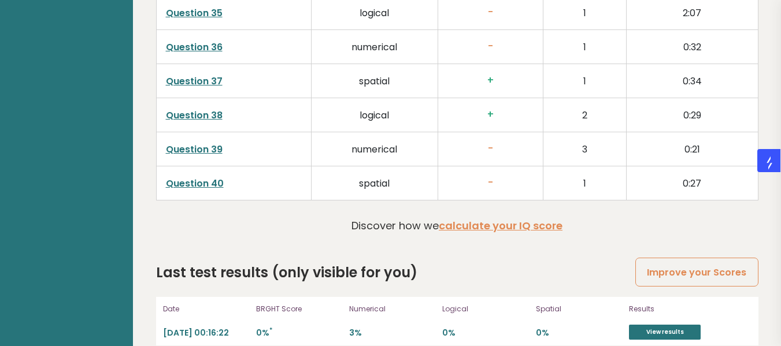
scroll to position [2985, 0]
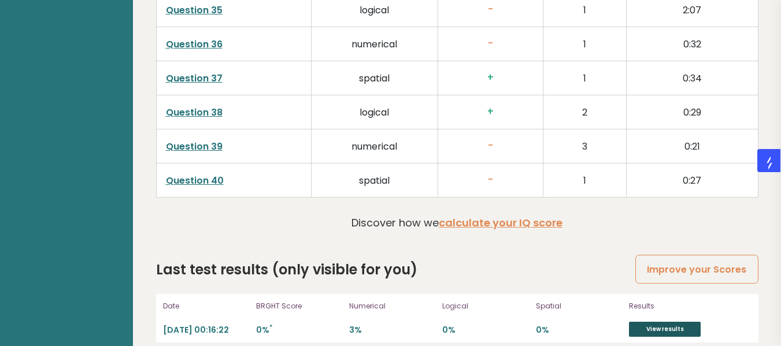
click at [652, 322] on link "View results" at bounding box center [665, 329] width 72 height 15
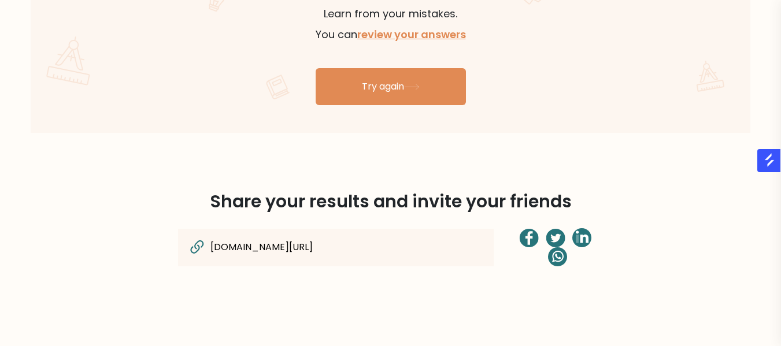
scroll to position [749, 0]
